Goal: Contribute content: Contribute content

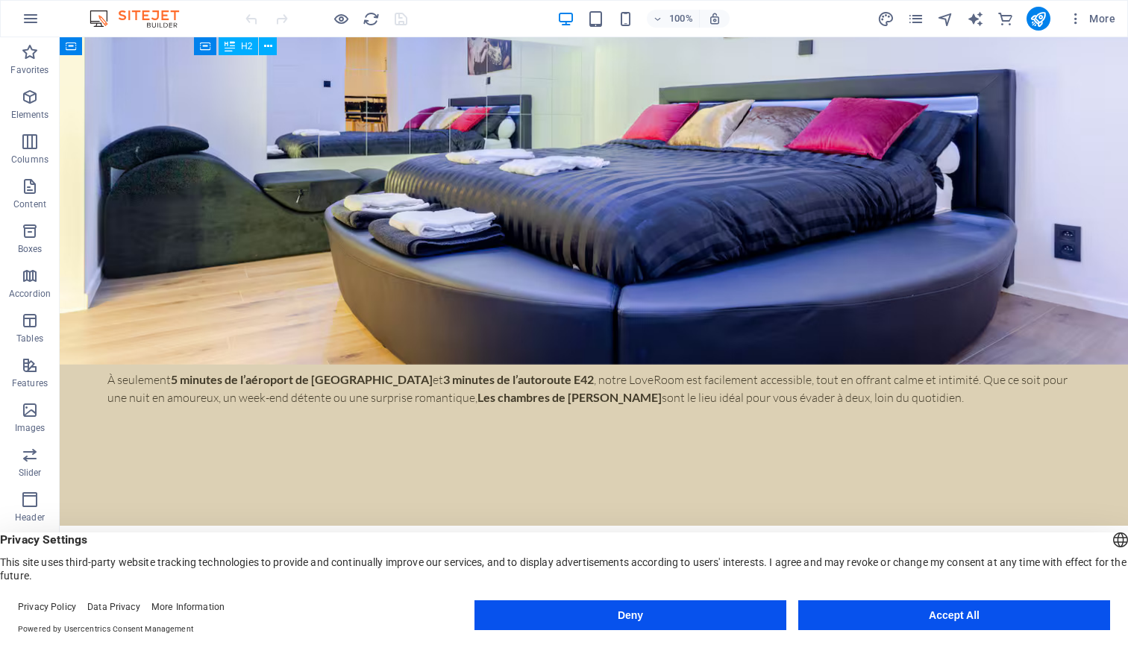
scroll to position [3078, 0]
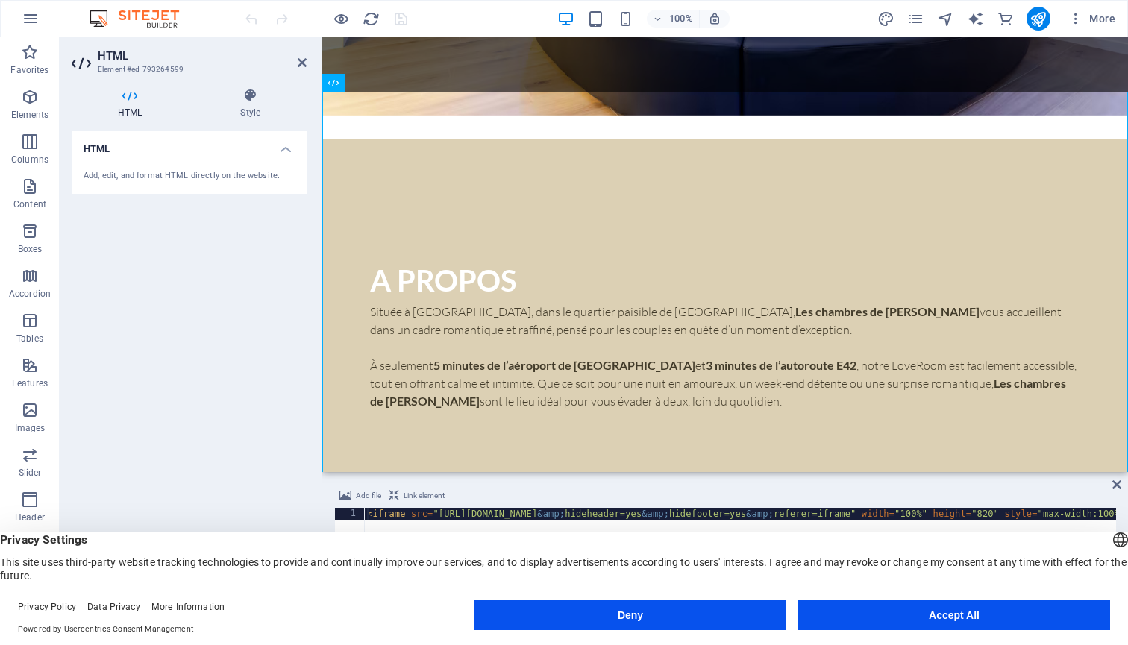
click at [277, 140] on h4 "HTML" at bounding box center [189, 144] width 235 height 27
click at [277, 140] on h4 "HTML" at bounding box center [189, 149] width 235 height 36
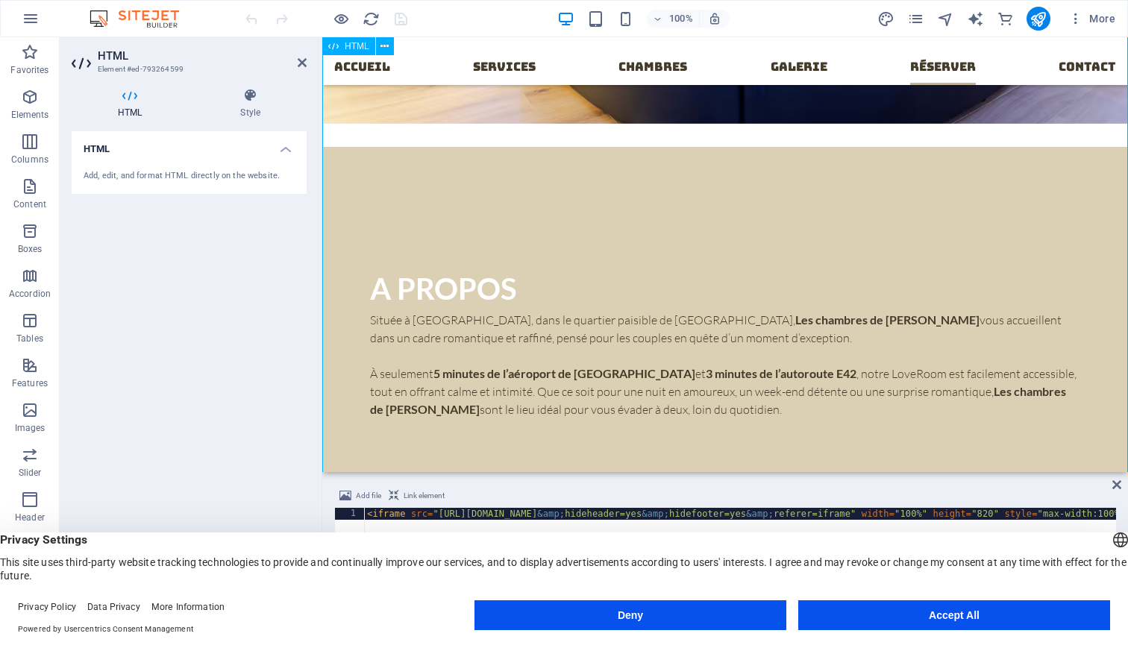
scroll to position [3039, 0]
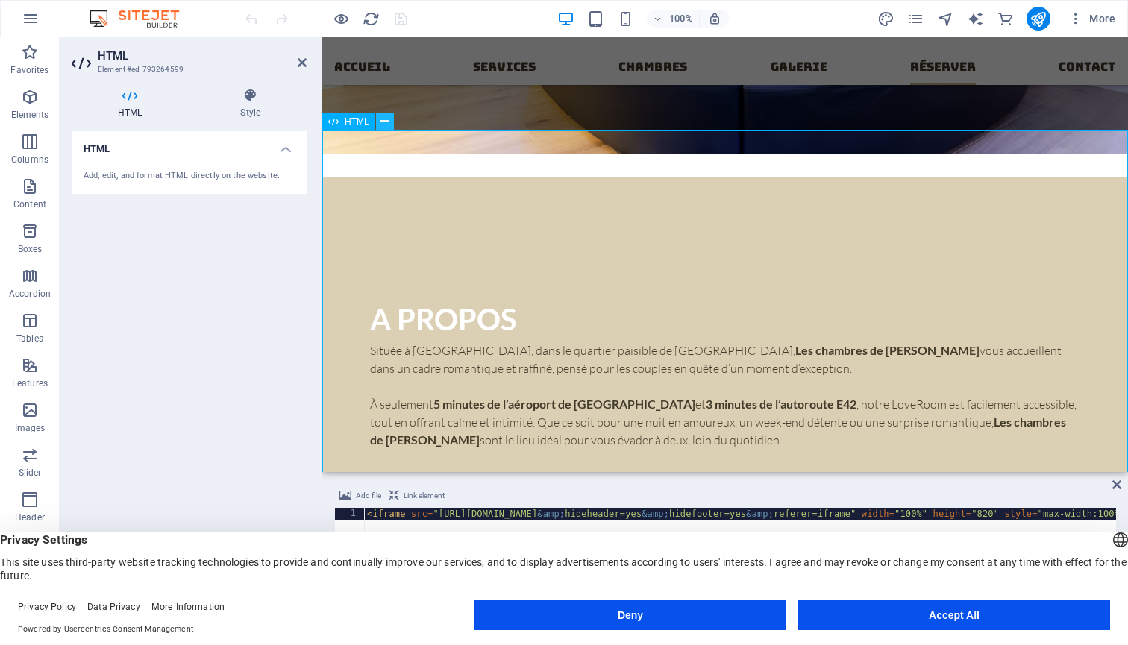
click at [386, 126] on icon at bounding box center [384, 122] width 8 height 16
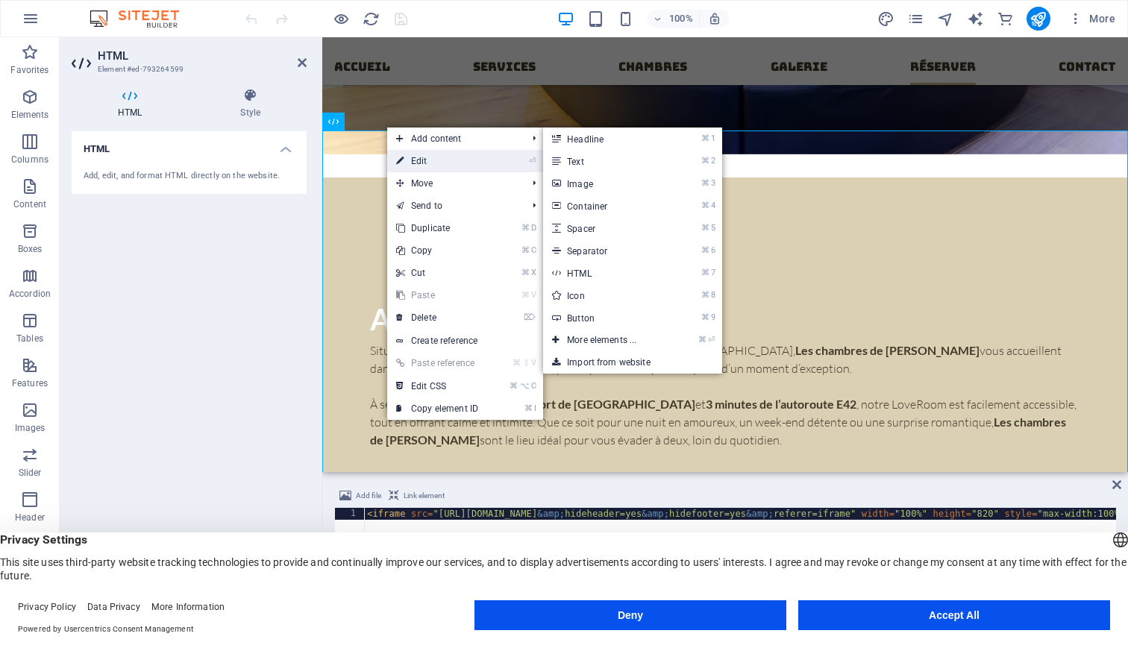
click at [408, 160] on link "⏎ Edit" at bounding box center [437, 161] width 100 height 22
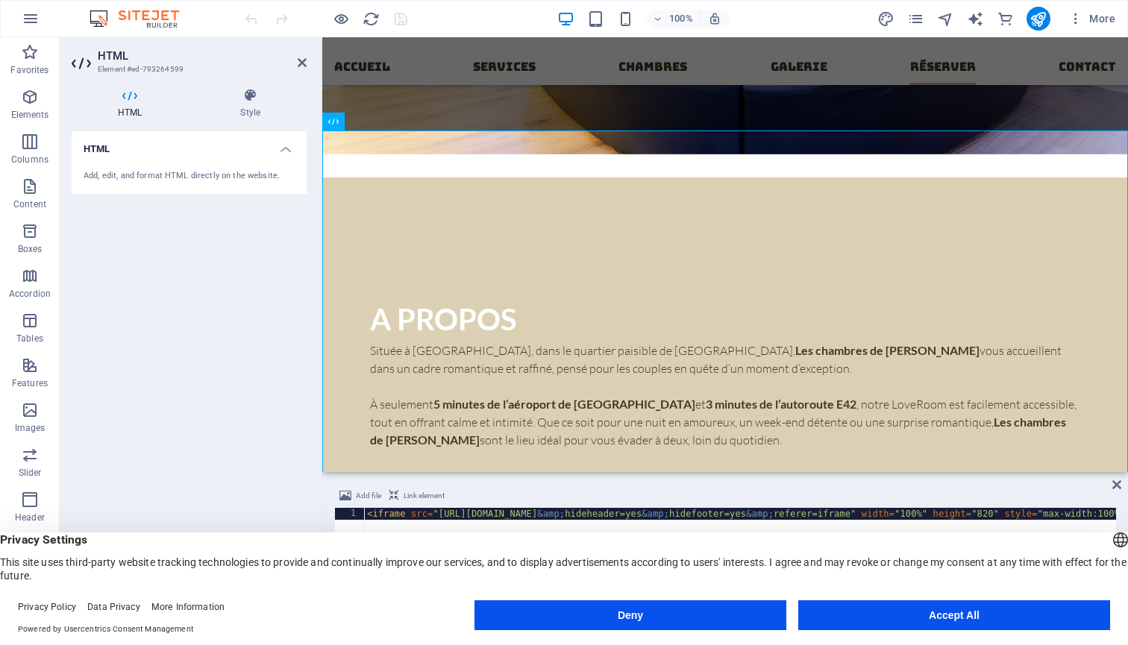
click at [169, 163] on div "Add, edit, and format HTML directly on the website." at bounding box center [189, 176] width 235 height 37
click at [169, 175] on div "Add, edit, and format HTML directly on the website." at bounding box center [189, 176] width 211 height 13
click at [286, 145] on h4 "HTML" at bounding box center [189, 144] width 235 height 27
click at [286, 145] on h4 "HTML" at bounding box center [189, 149] width 235 height 36
click at [382, 125] on icon at bounding box center [384, 122] width 8 height 16
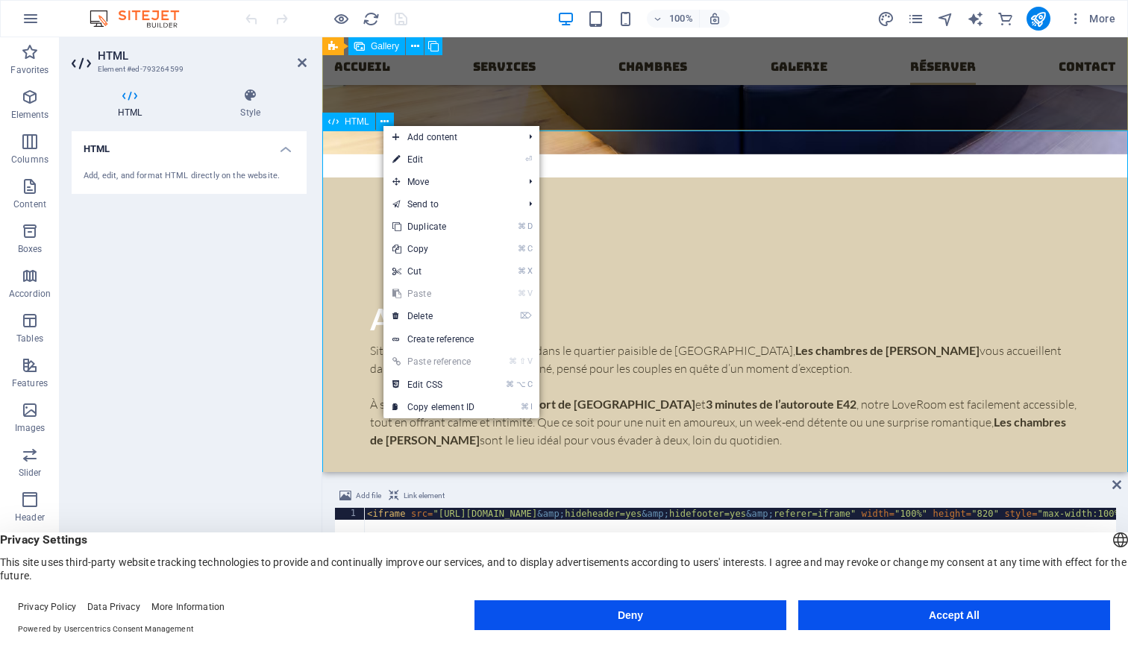
click at [348, 124] on span "HTML" at bounding box center [357, 121] width 25 height 9
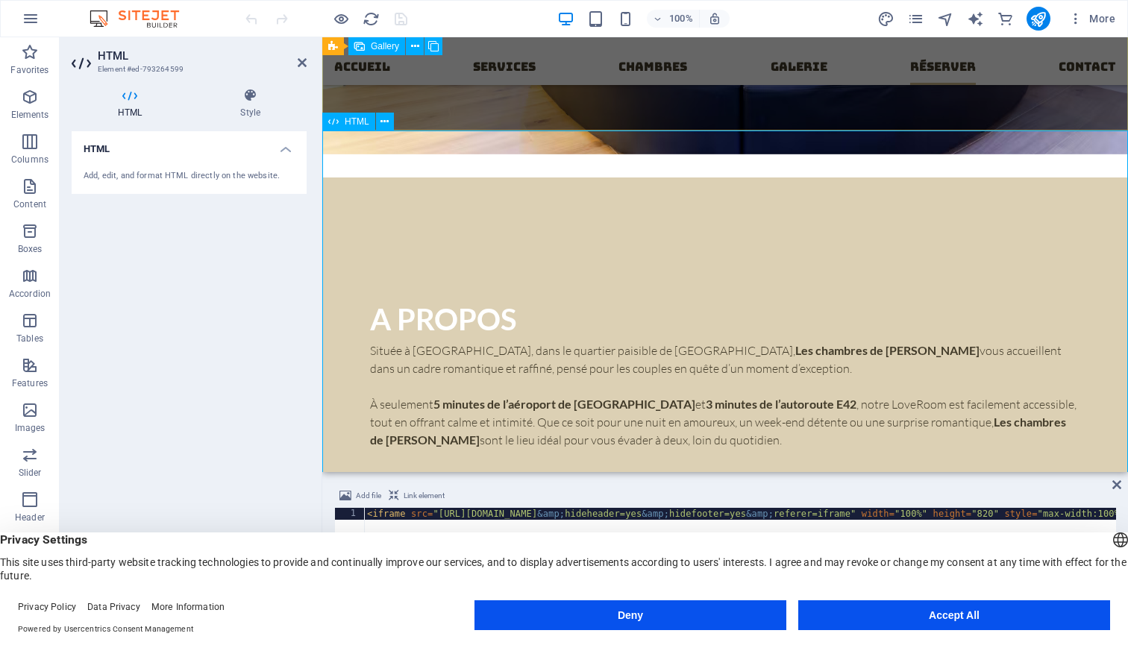
click at [348, 124] on span "HTML" at bounding box center [357, 121] width 25 height 9
click at [391, 125] on button at bounding box center [385, 122] width 18 height 18
click at [217, 160] on div "Add, edit, and format HTML directly on the website." at bounding box center [189, 176] width 235 height 37
click at [384, 119] on icon at bounding box center [384, 122] width 8 height 16
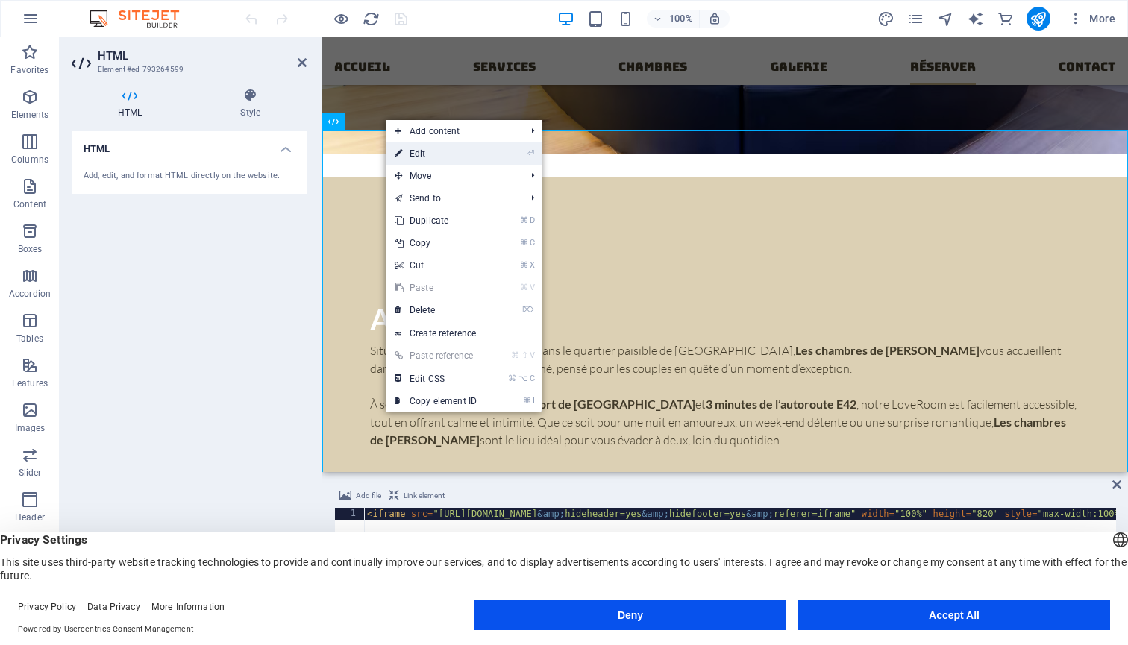
click at [421, 152] on link "⏎ Edit" at bounding box center [436, 153] width 100 height 22
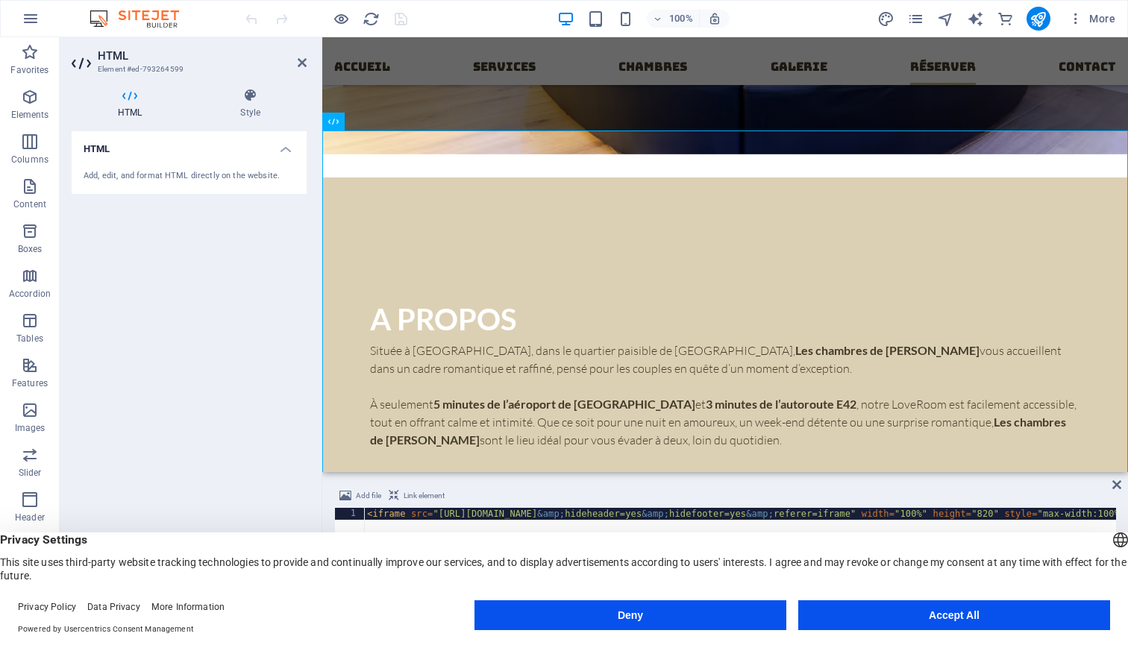
click at [186, 180] on div "Add, edit, and format HTML directly on the website." at bounding box center [189, 176] width 211 height 13
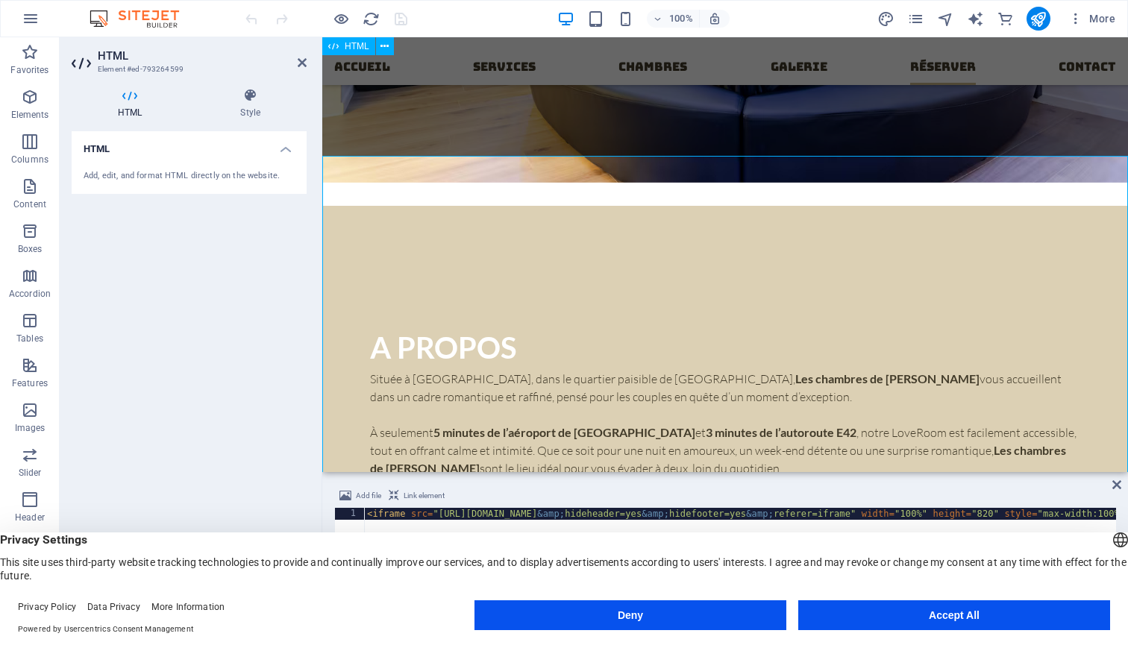
scroll to position [3008, 0]
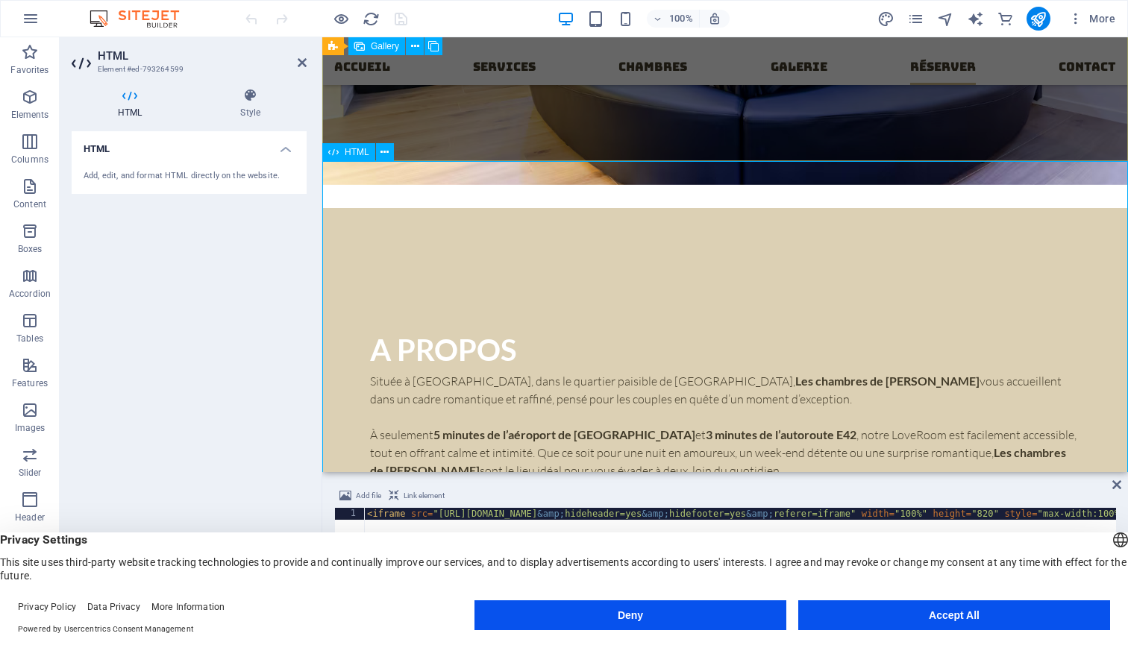
click at [336, 154] on icon at bounding box center [333, 152] width 10 height 18
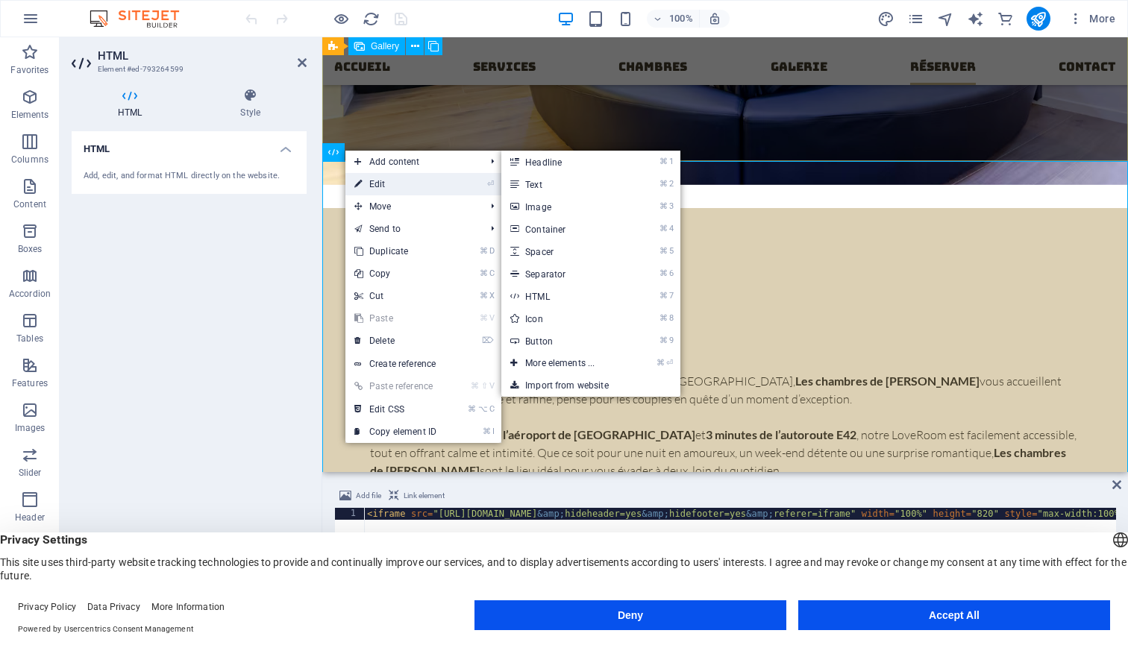
click at [374, 188] on link "⏎ Edit" at bounding box center [395, 184] width 100 height 22
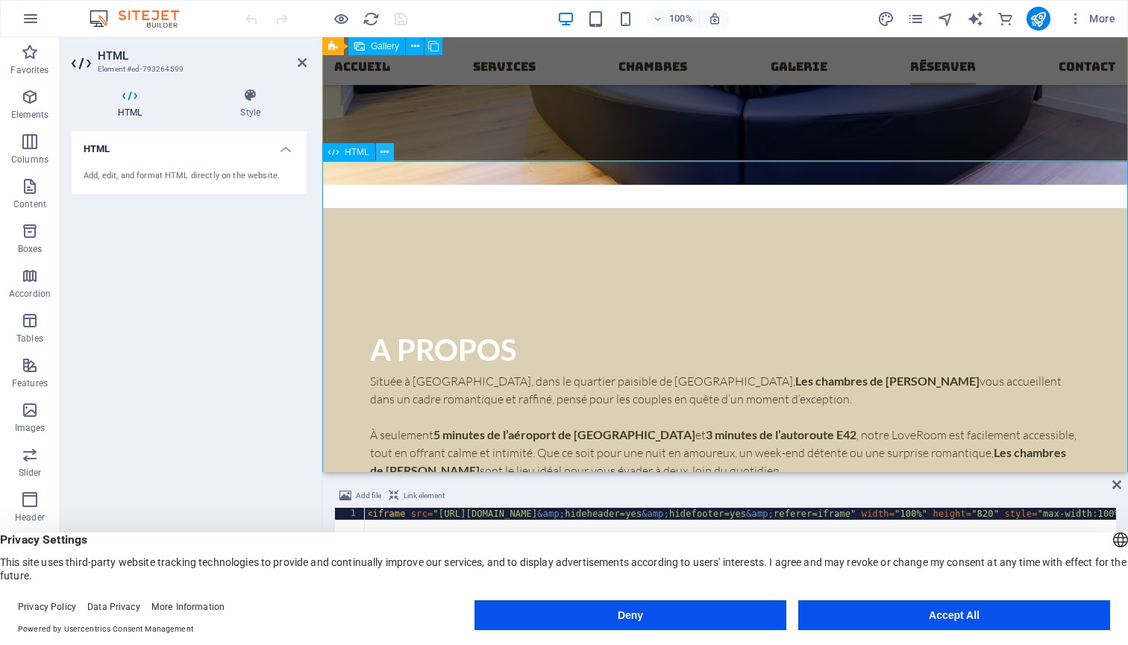
click at [380, 151] on icon at bounding box center [384, 153] width 8 height 16
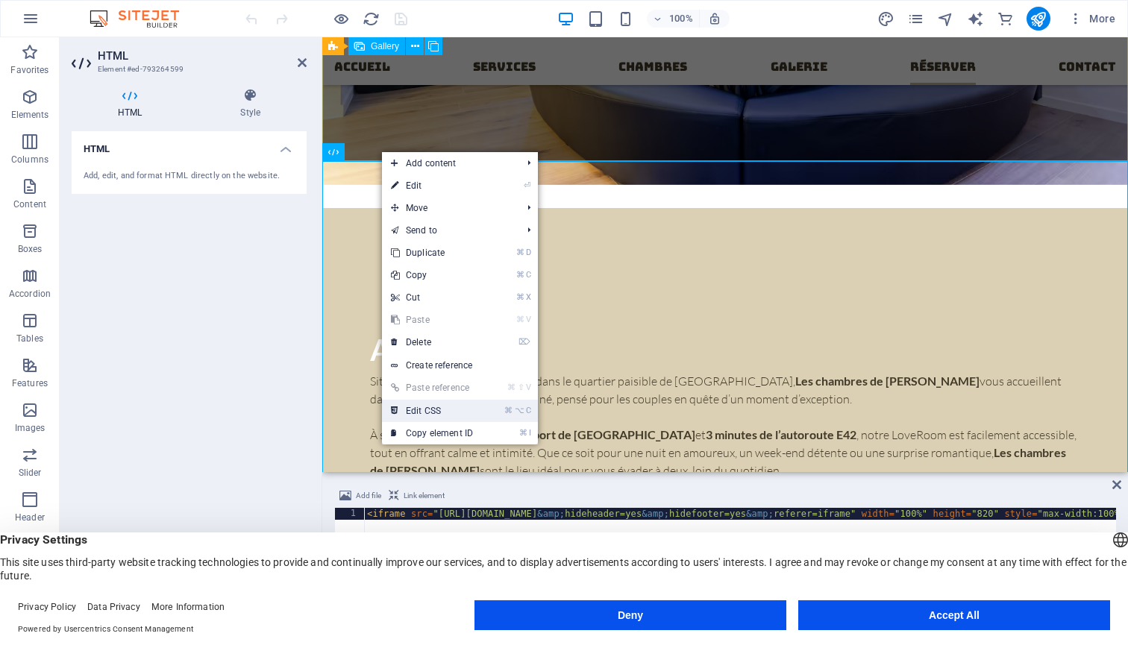
click at [441, 414] on link "⌘ ⌥ C Edit CSS" at bounding box center [432, 411] width 100 height 22
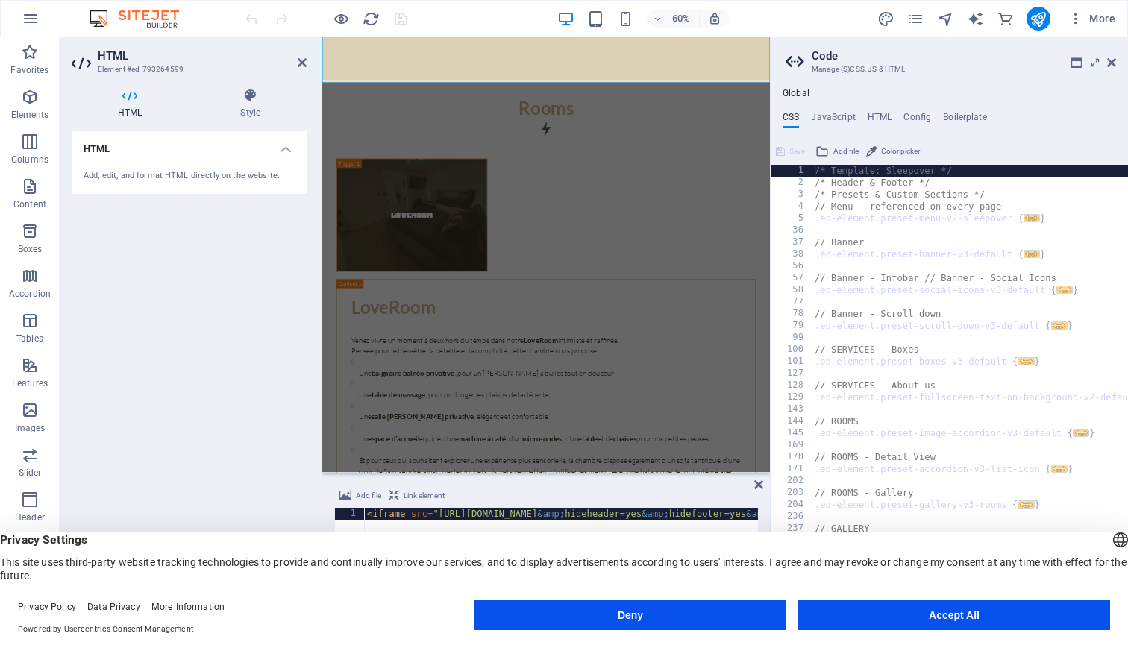
click at [891, 113] on ul "CSS JavaScript HTML Config Boilerplate" at bounding box center [948, 120] width 357 height 16
click at [885, 113] on h4 "HTML" at bounding box center [879, 120] width 25 height 16
type textarea "{{content}}"
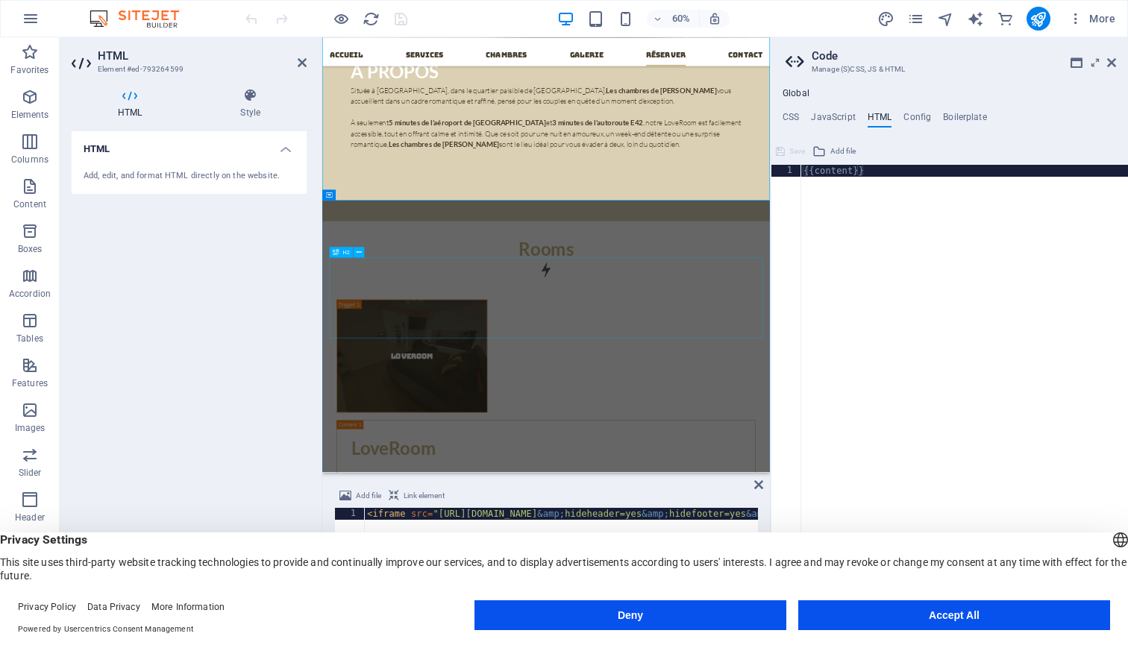
scroll to position [3458, 0]
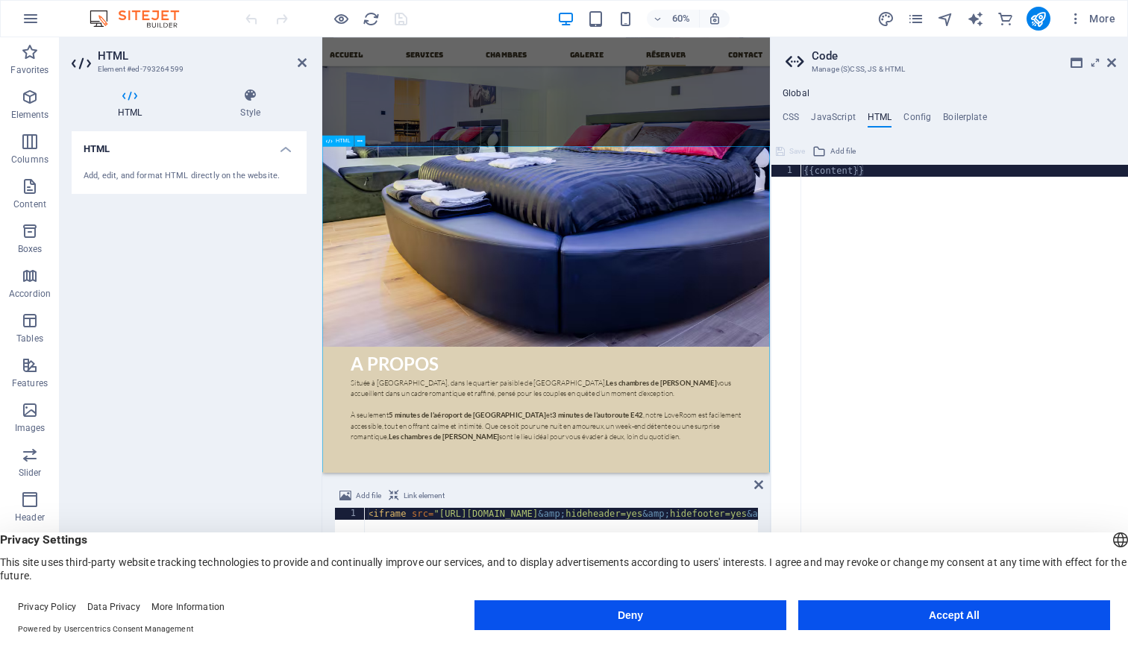
scroll to position [2987, 0]
click at [1113, 58] on icon at bounding box center [1111, 63] width 9 height 12
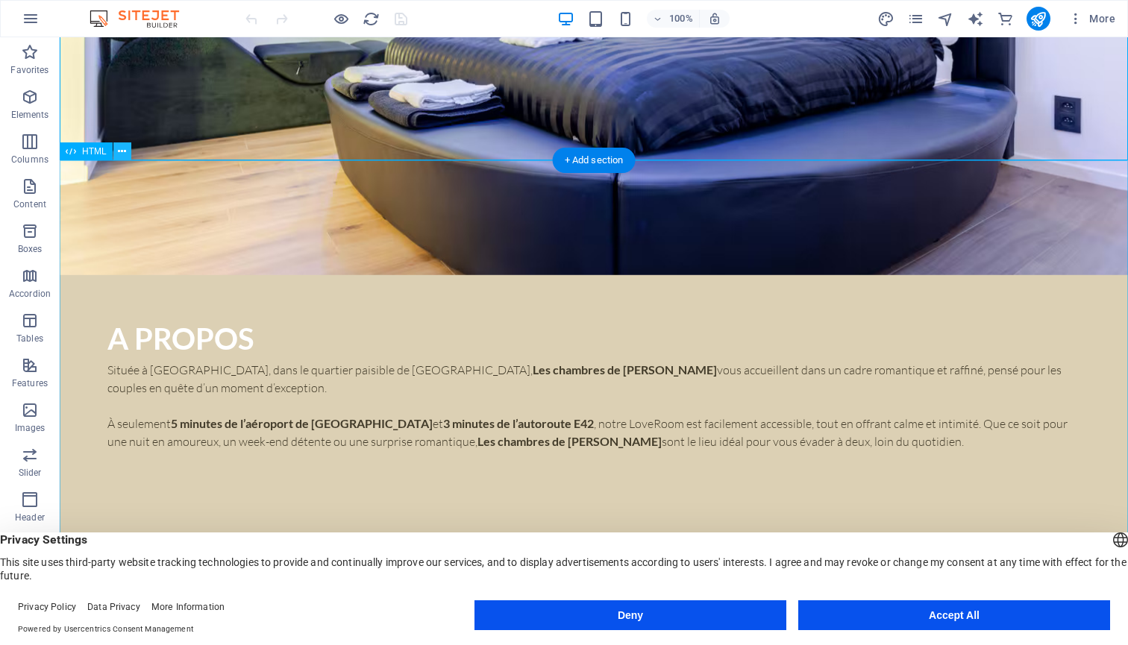
click at [120, 156] on icon at bounding box center [122, 152] width 8 height 16
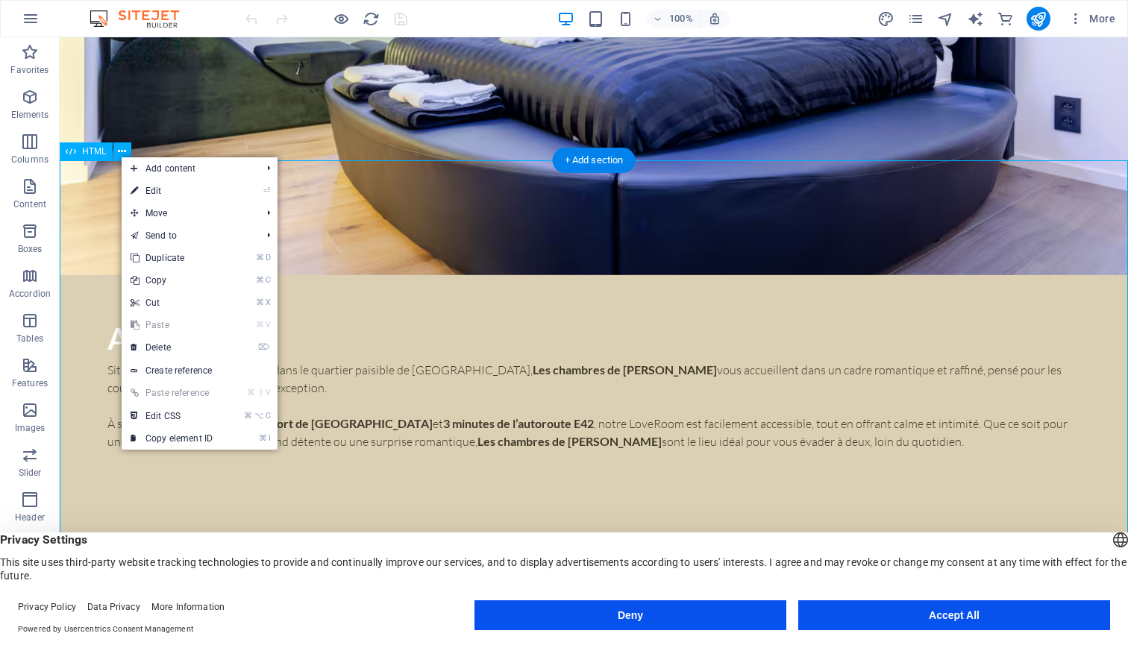
click at [100, 158] on div "HTML" at bounding box center [86, 151] width 53 height 18
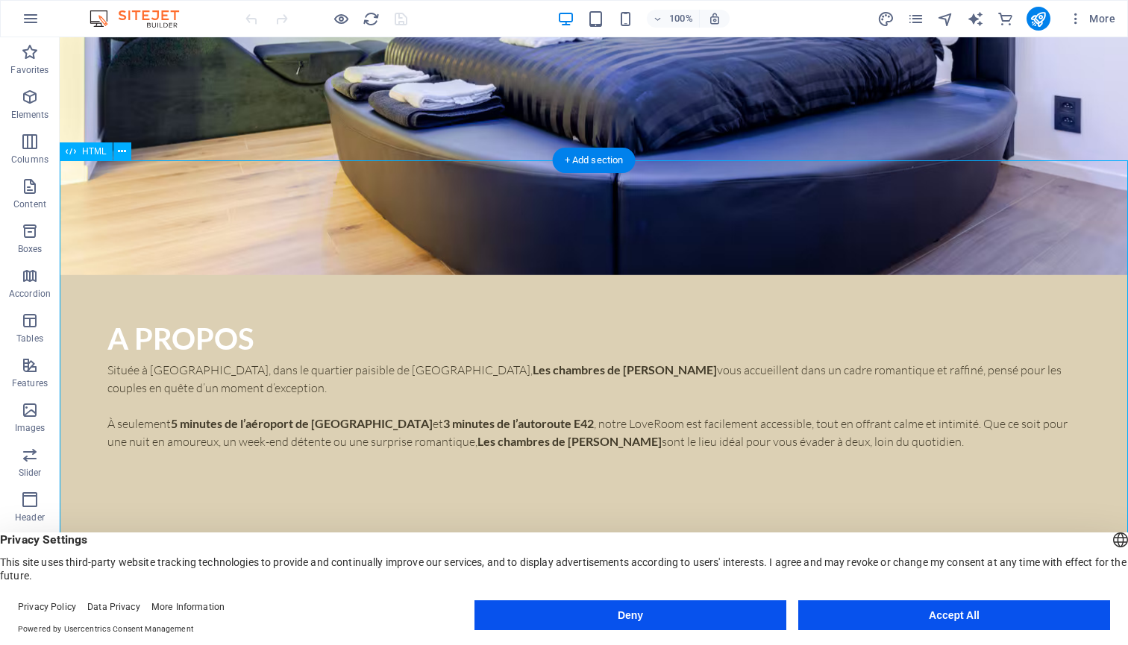
click at [101, 154] on span "HTML" at bounding box center [94, 151] width 25 height 9
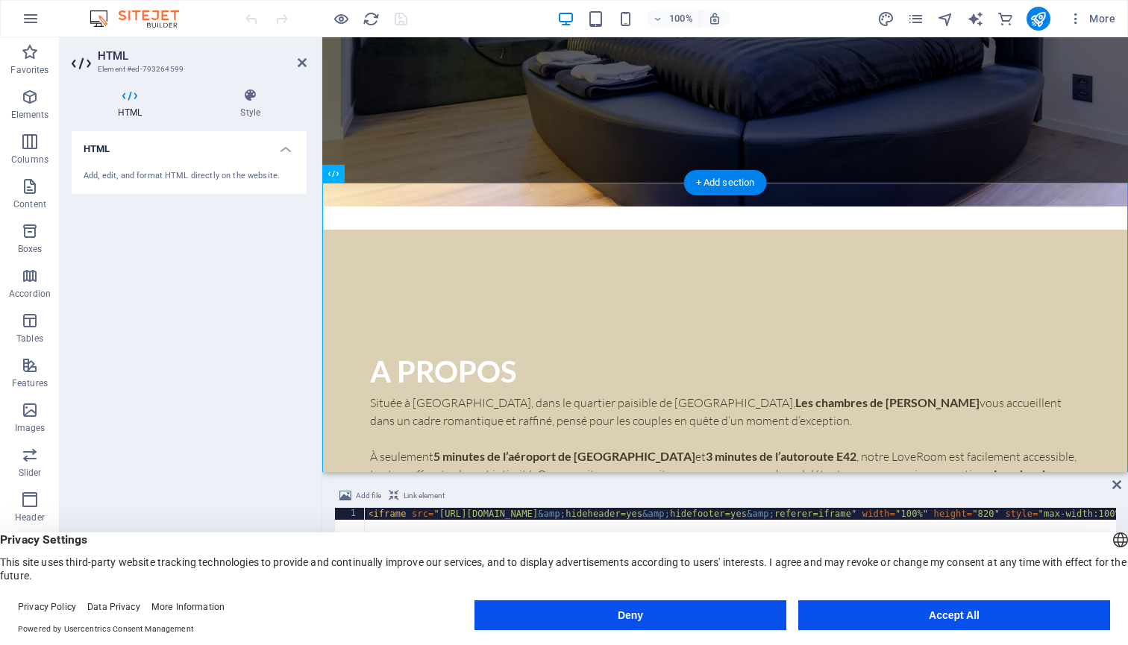
click at [252, 120] on div "HTML Style HTML Add, edit, and format HTML directly on the website. Preset Elem…" at bounding box center [189, 348] width 235 height 521
click at [239, 109] on h4 "Style" at bounding box center [250, 103] width 113 height 31
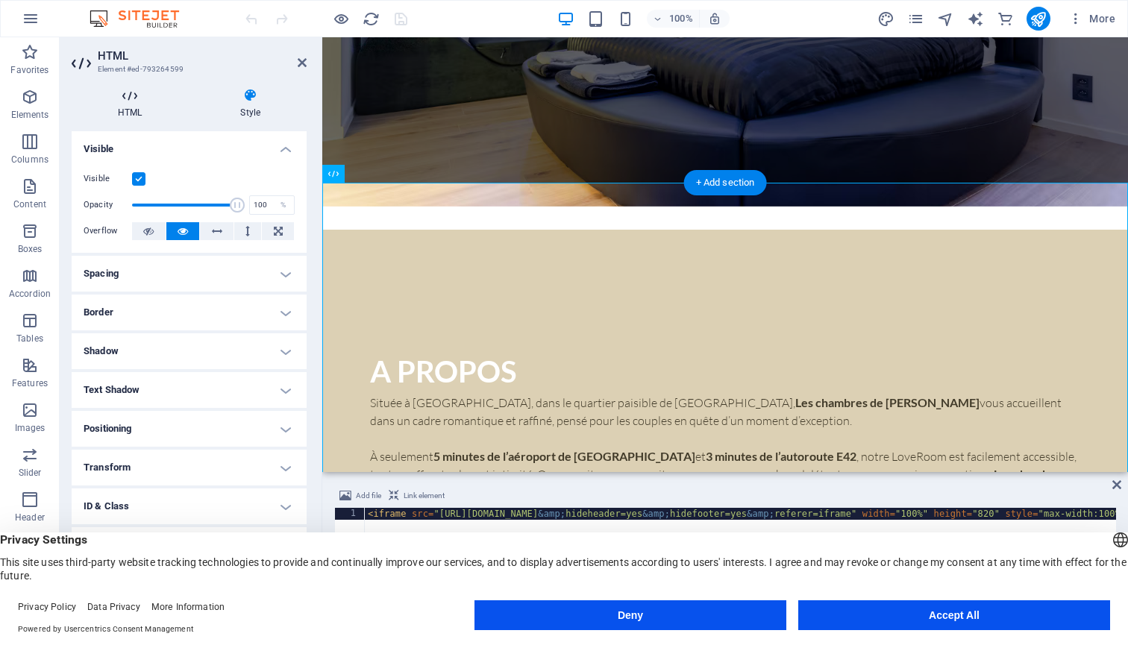
click at [136, 98] on icon at bounding box center [130, 95] width 116 height 15
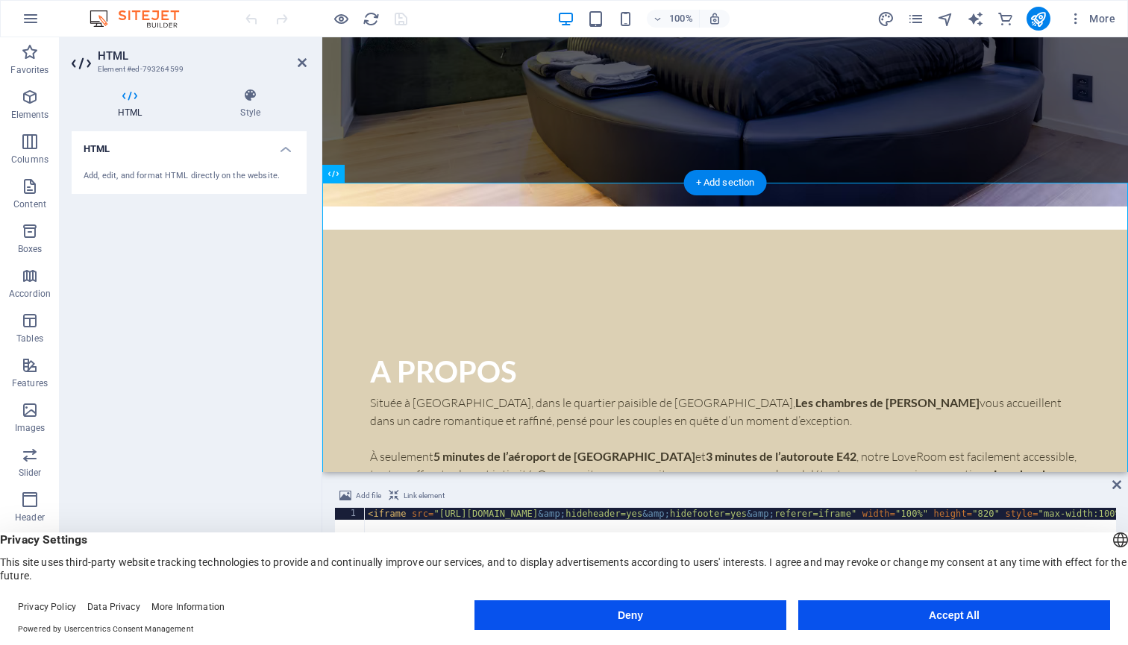
click at [241, 166] on div "Add, edit, and format HTML directly on the website." at bounding box center [189, 176] width 235 height 37
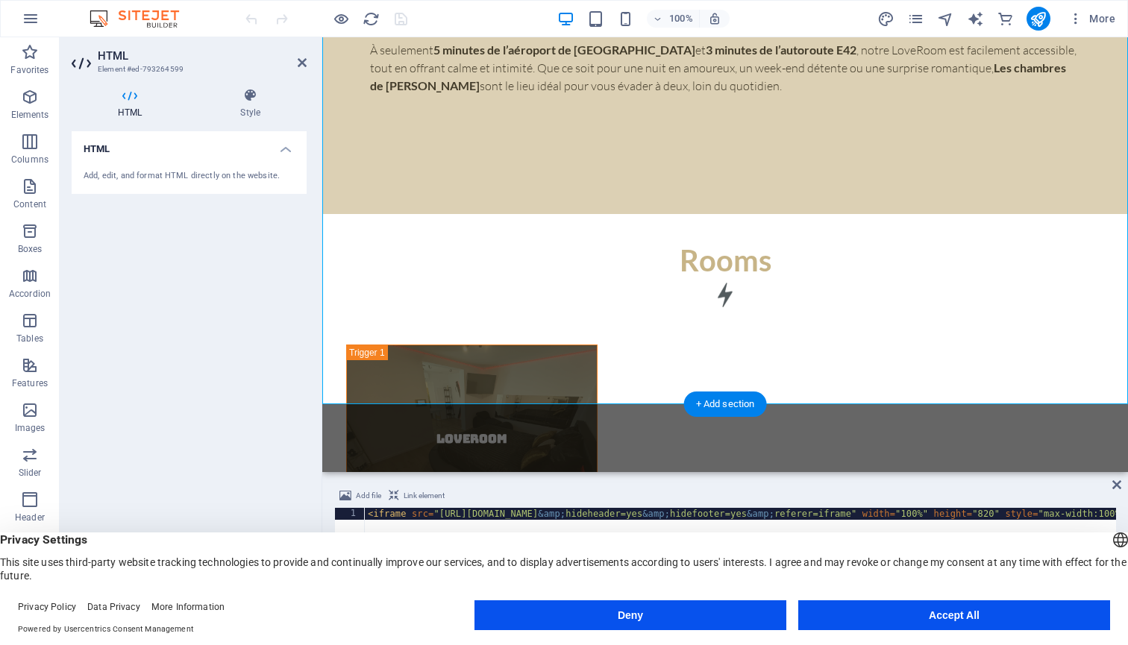
scroll to position [3398, 0]
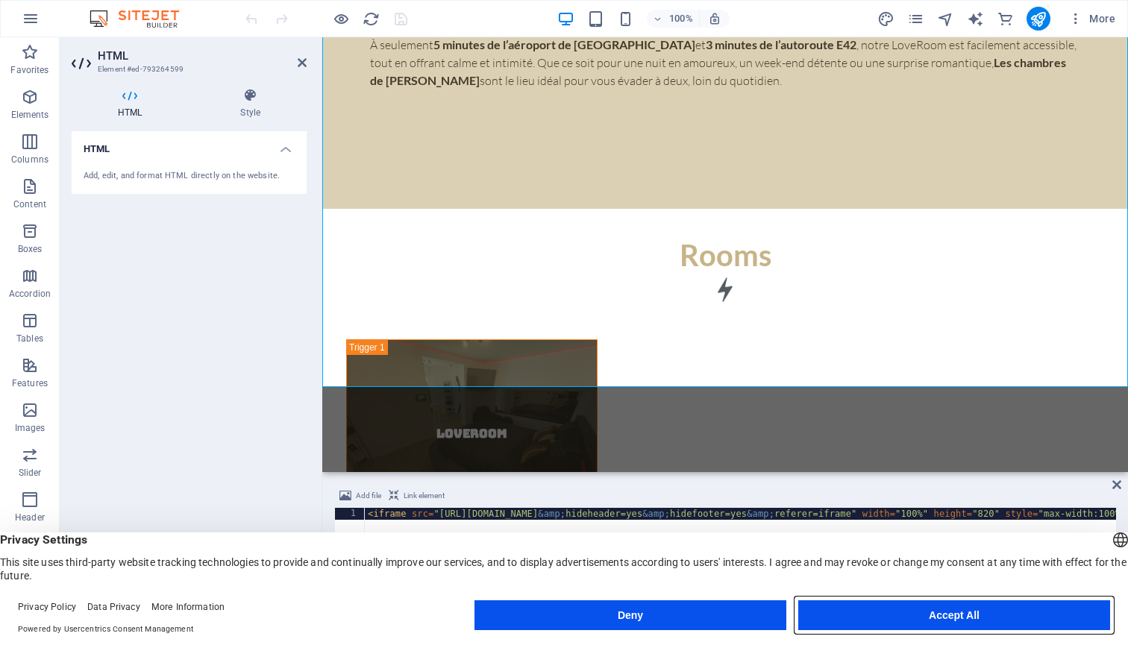
click at [930, 617] on button "Accept All" at bounding box center [954, 615] width 312 height 30
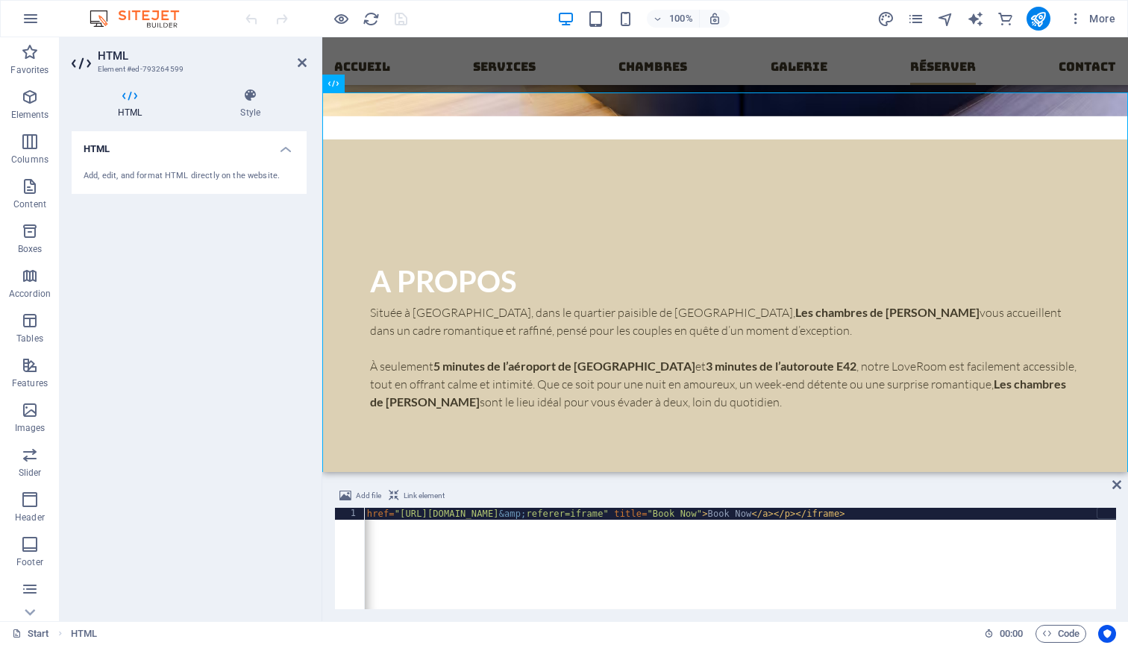
scroll to position [0, 968]
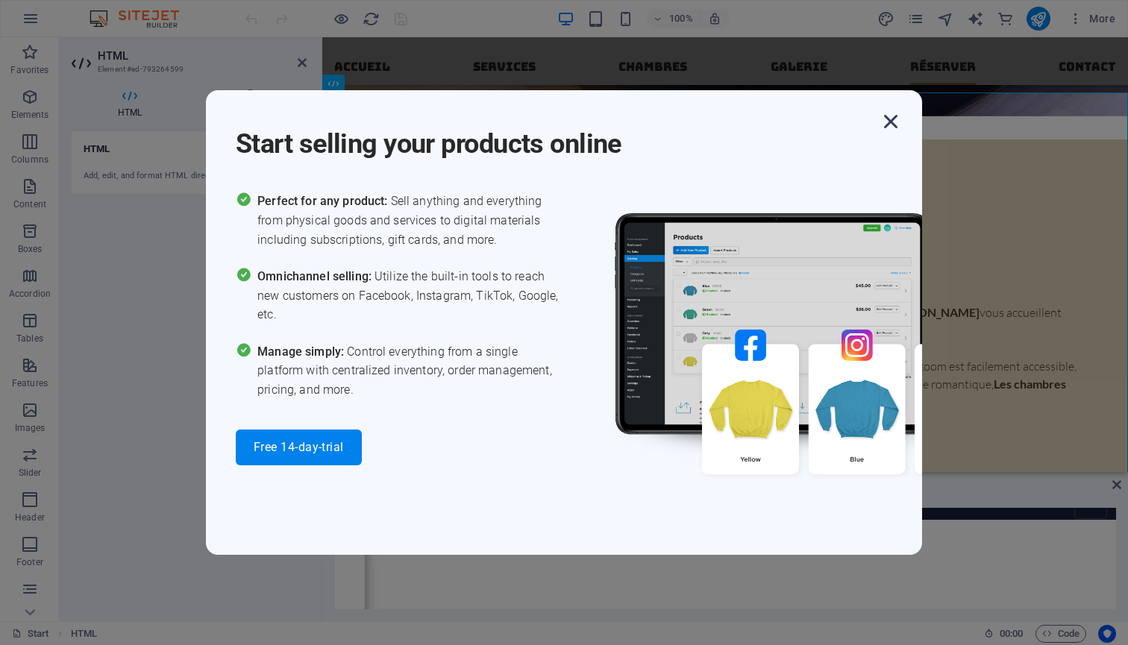
click at [894, 119] on icon "button" at bounding box center [890, 121] width 27 height 27
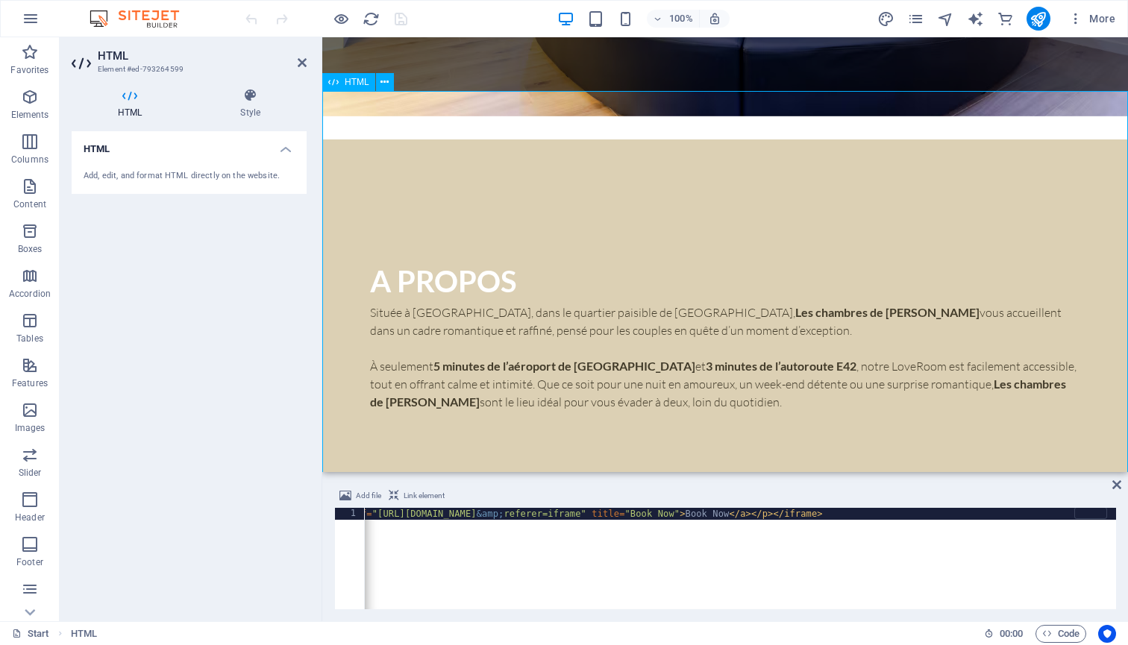
scroll to position [3084, 0]
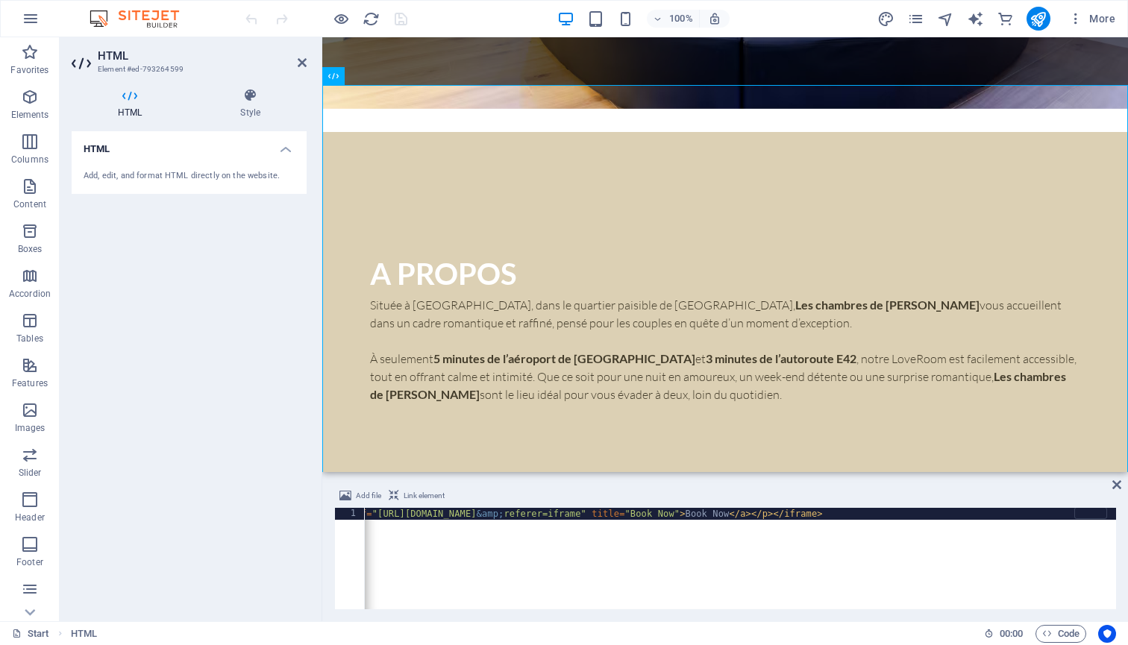
click at [673, 500] on div "Add file Link element" at bounding box center [725, 498] width 782 height 22
click at [793, 513] on div "< iframe src = "[URL][DOMAIN_NAME] &amp; hideheader=yes &amp; hidefooter=yes &a…" at bounding box center [256, 569] width 1719 height 122
click at [810, 510] on div "< iframe src = "[URL][DOMAIN_NAME] &amp; hideheader=yes &amp; hidefooter=yes &a…" at bounding box center [256, 569] width 1719 height 122
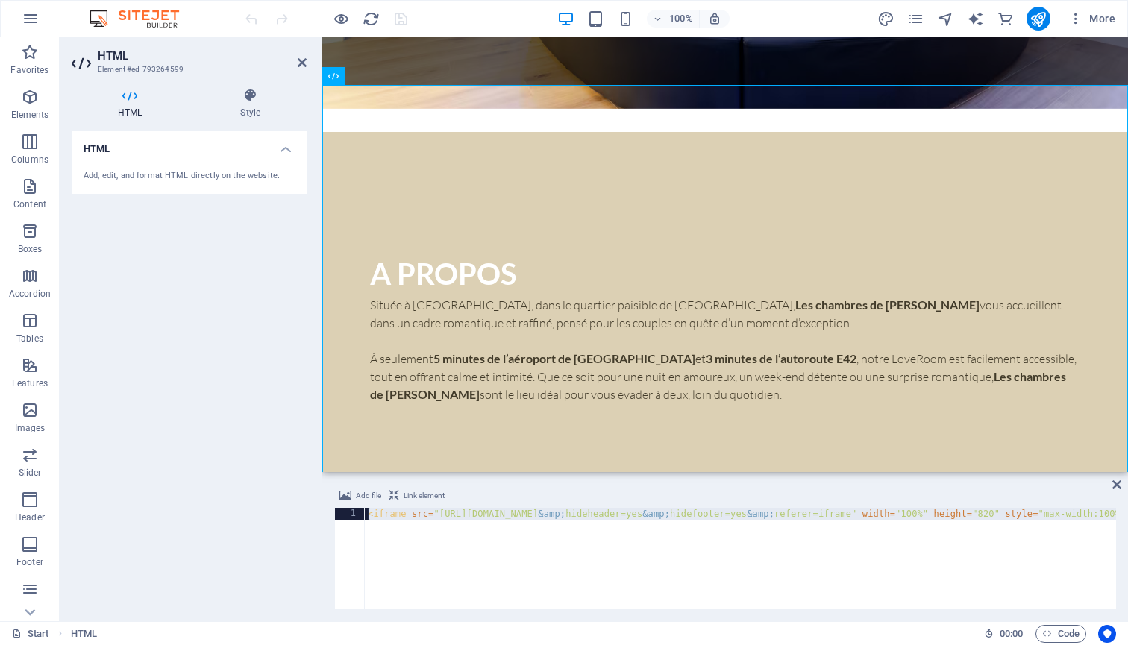
drag, startPoint x: 805, startPoint y: 509, endPoint x: 497, endPoint y: 496, distance: 308.3
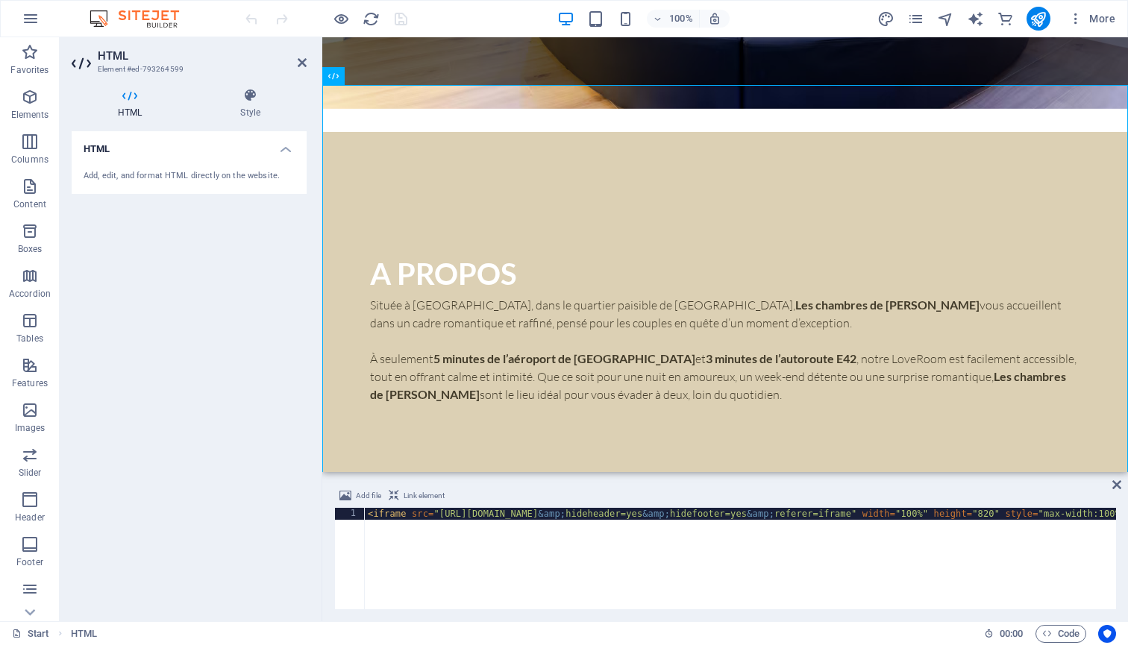
type textarea "<h1>Réservation 17h - 11h</h1><iframe src="[URL][DOMAIN_NAME]" width="100%" hei…"
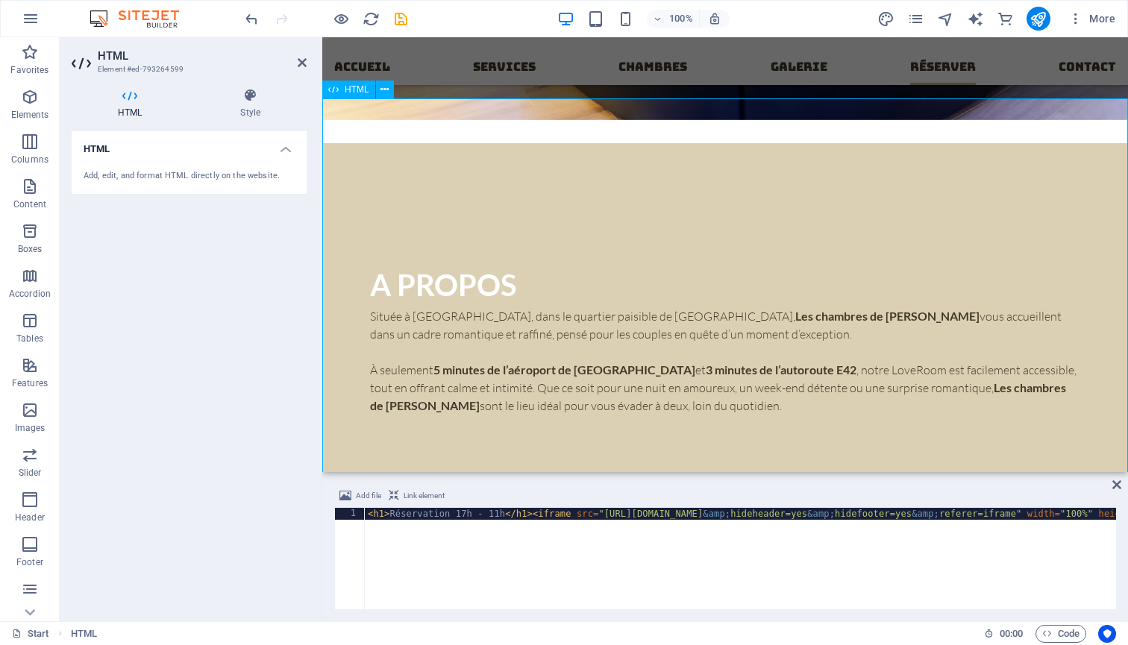
scroll to position [3046, 0]
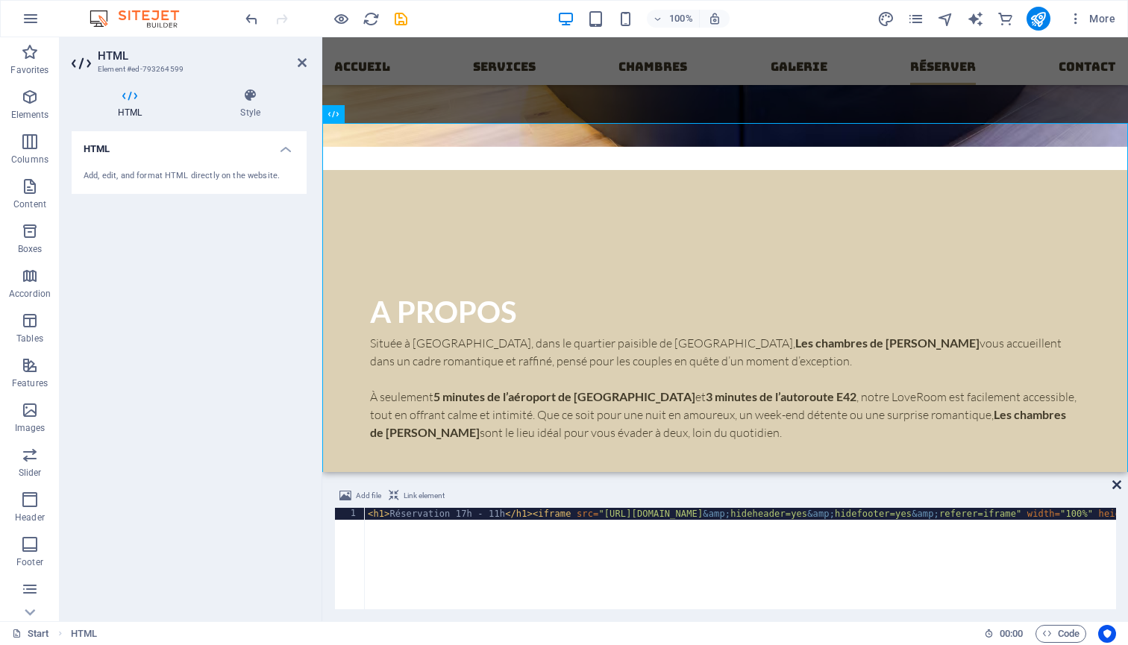
click at [1112, 480] on icon at bounding box center [1116, 485] width 9 height 12
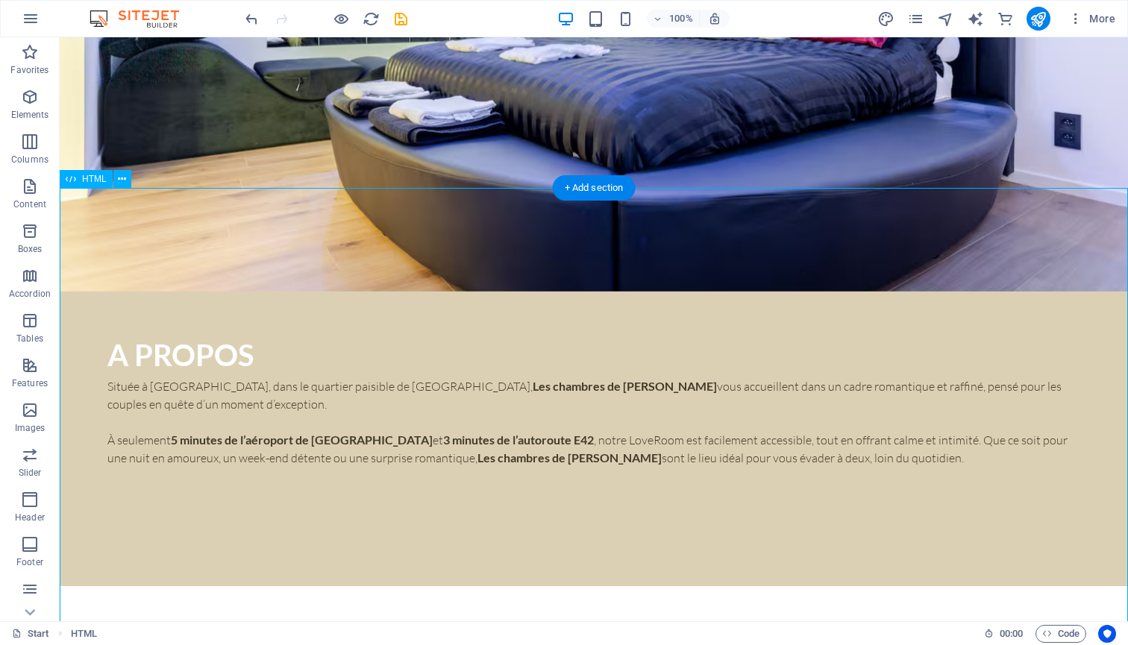
scroll to position [2987, 0]
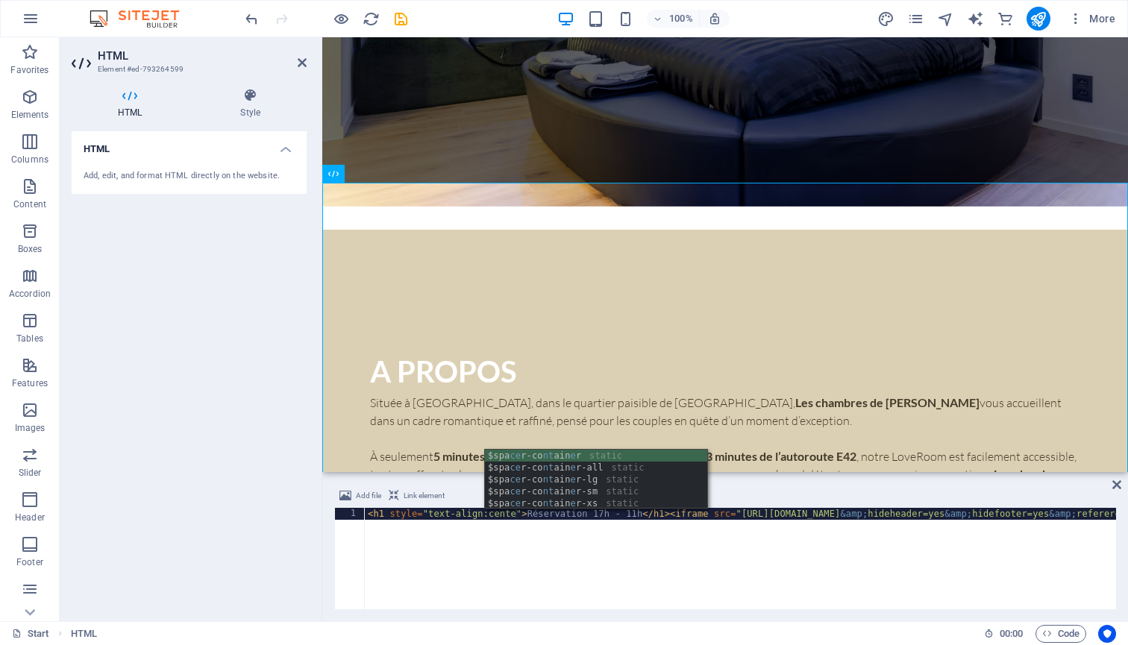
scroll to position [0, 13]
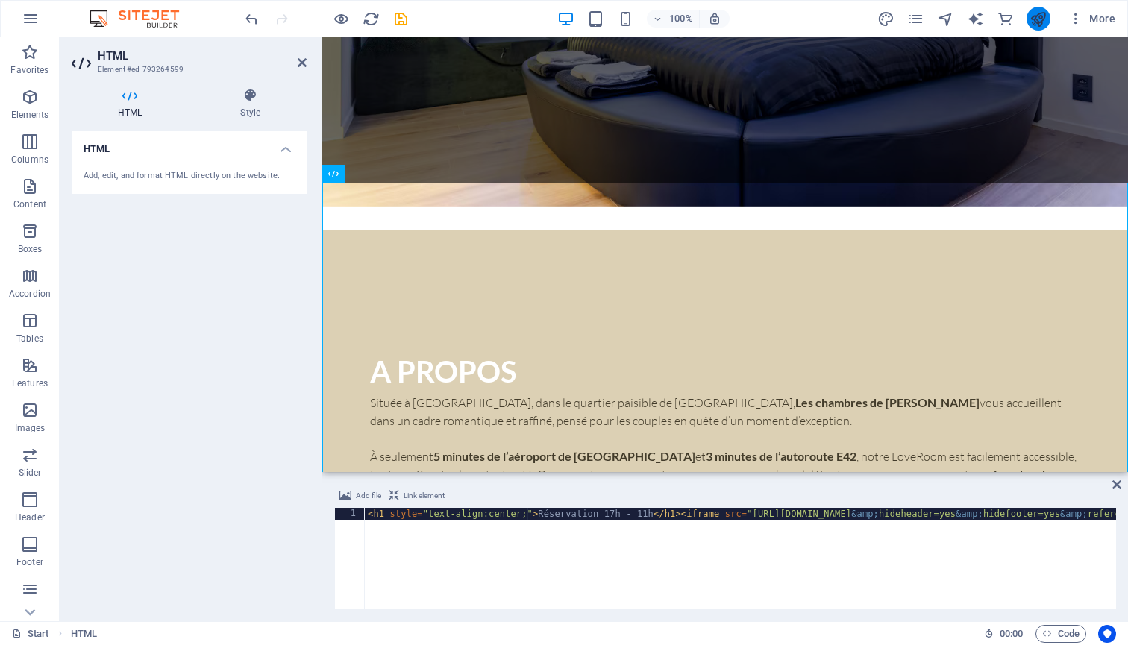
type textarea "<h1 style="text-align:center;">Réservation 17h - 11h</h1><iframe src="[URL][DOM…"
click at [1044, 22] on icon "publish" at bounding box center [1037, 18] width 17 height 17
